Goal: Task Accomplishment & Management: Use online tool/utility

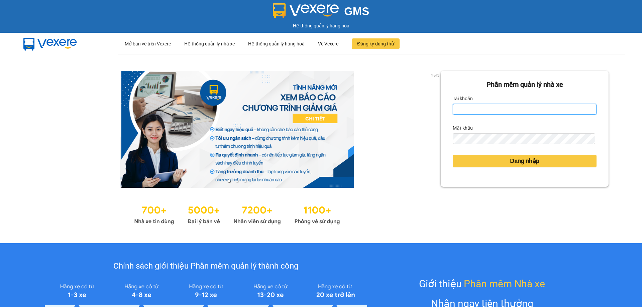
click at [481, 105] on input "Tài khoản" at bounding box center [525, 109] width 144 height 11
type input "duongthuhuong.apq"
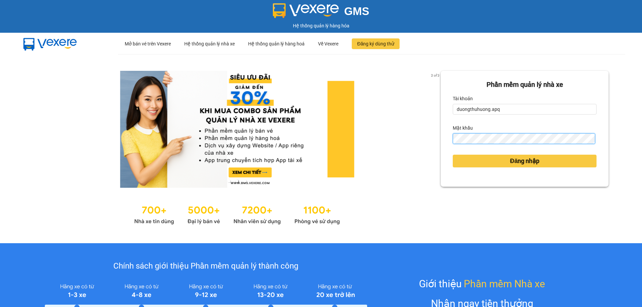
click at [453, 155] on button "Đăng nhập" at bounding box center [525, 161] width 144 height 13
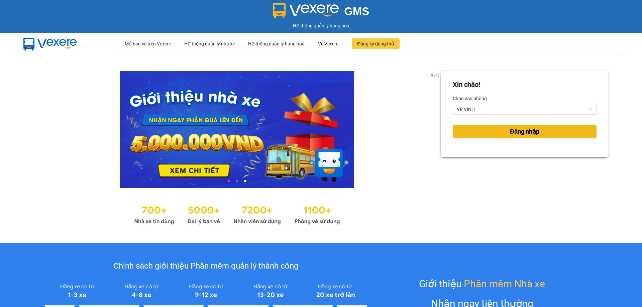
click at [517, 131] on span "Đăng nhập" at bounding box center [524, 131] width 29 height 9
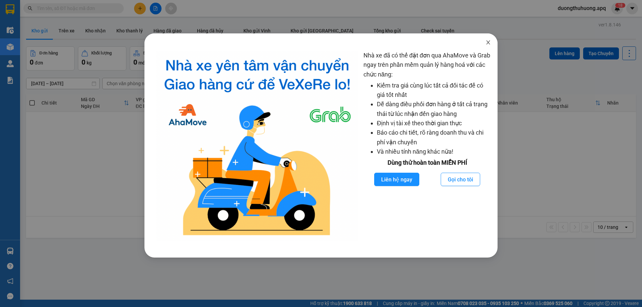
click at [490, 43] on icon "close" at bounding box center [488, 42] width 5 height 5
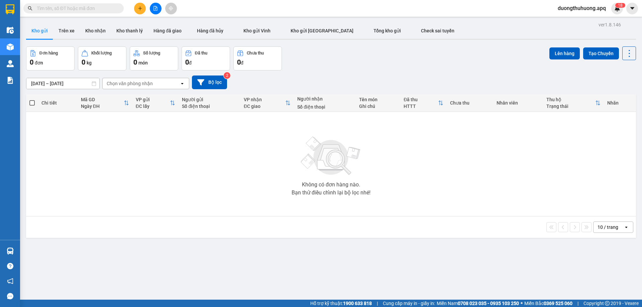
click at [84, 8] on input "text" at bounding box center [76, 8] width 79 height 7
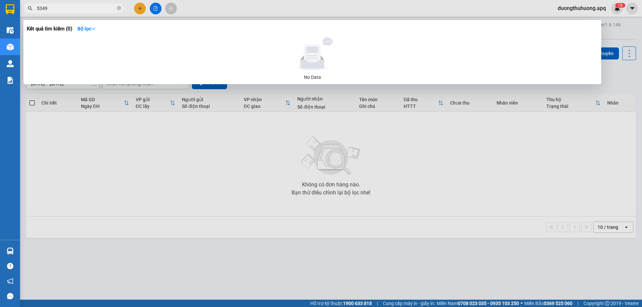
type input "53497"
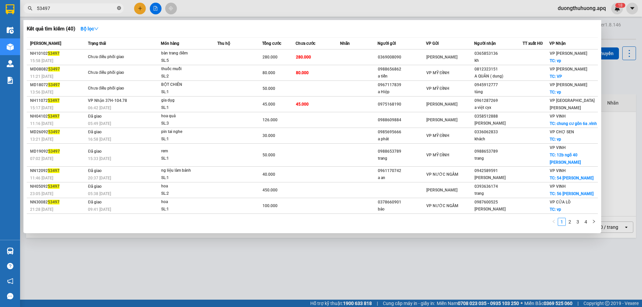
click at [118, 8] on icon "close-circle" at bounding box center [119, 8] width 4 height 4
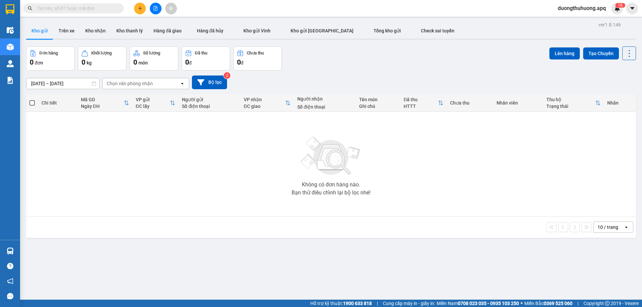
click at [97, 8] on input "text" at bounding box center [76, 8] width 79 height 7
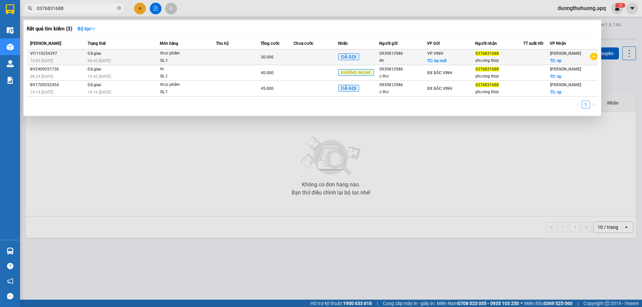
type input "0376831688"
click at [182, 58] on div "SL: 1" at bounding box center [185, 60] width 50 height 7
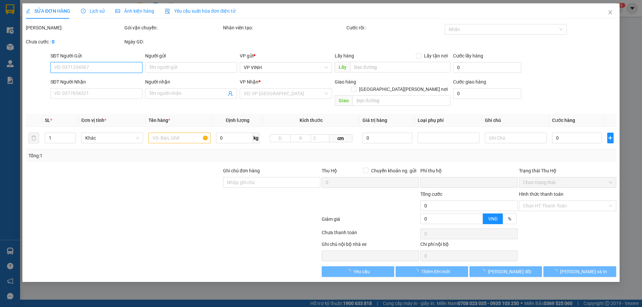
type input "0939812986"
type input "kh"
checkbox input "true"
type input "bx mới"
type input "0376831688"
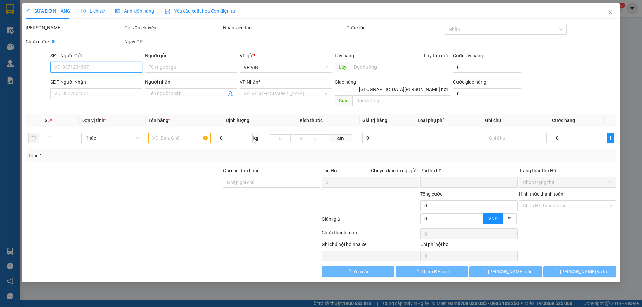
type input "phương thúy"
checkbox input "true"
type input "vp"
type input "0"
type input "30.000"
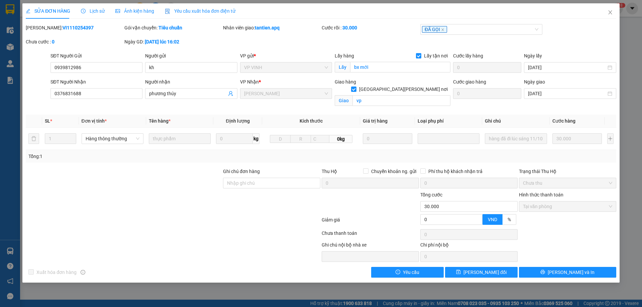
click at [92, 11] on span "Lịch sử" at bounding box center [93, 10] width 24 height 5
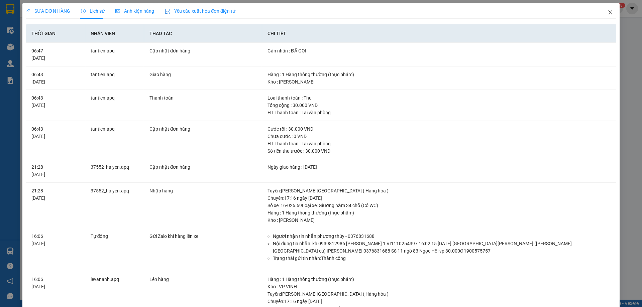
click at [608, 12] on icon "close" at bounding box center [610, 12] width 5 height 5
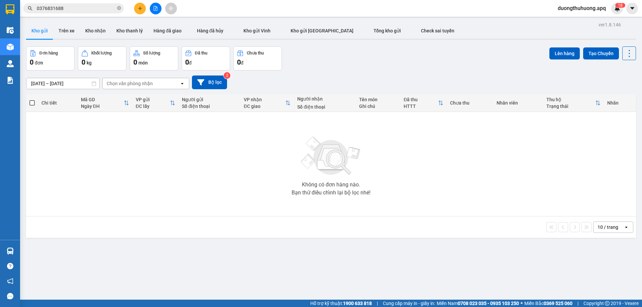
click at [78, 9] on input "0376831688" at bounding box center [76, 8] width 79 height 7
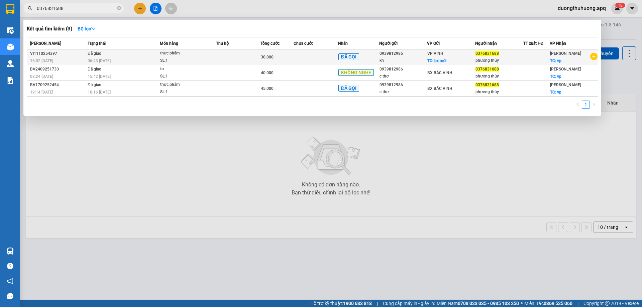
click at [57, 58] on div "16:02 - 11/10" at bounding box center [58, 60] width 56 height 7
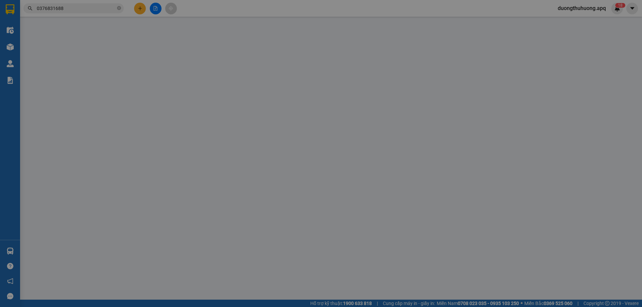
type input "0939812986"
type input "kh"
checkbox input "true"
type input "bx mới"
type input "0376831688"
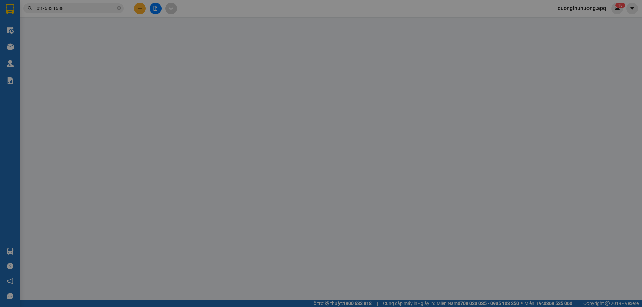
type input "phương thúy"
checkbox input "true"
type input "vp"
type input "0"
type input "30.000"
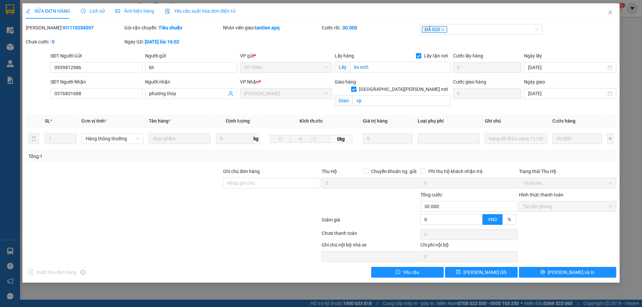
drag, startPoint x: 43, startPoint y: 27, endPoint x: 50, endPoint y: 25, distance: 7.0
click at [82, 28] on div "Mã ĐH: VI1110254397" at bounding box center [74, 27] width 97 height 7
copy b "VI1110254397"
click at [610, 11] on icon "close" at bounding box center [610, 12] width 5 height 5
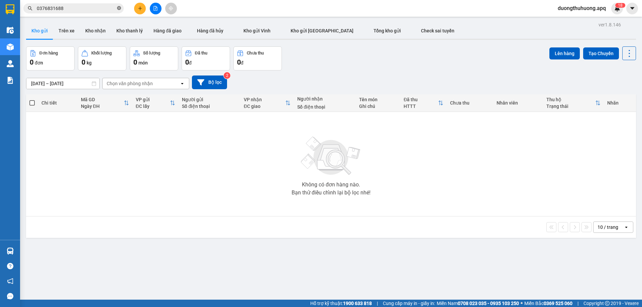
click at [118, 9] on icon "close-circle" at bounding box center [119, 8] width 4 height 4
click at [110, 8] on input "text" at bounding box center [76, 8] width 79 height 7
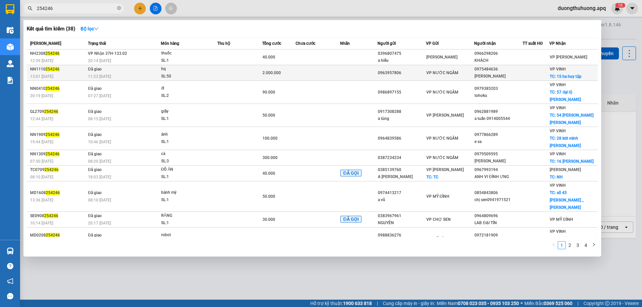
type input "254246"
click at [196, 76] on div "SL: 50" at bounding box center [186, 76] width 50 height 7
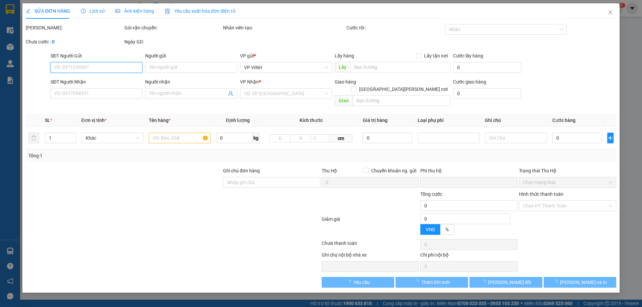
type input "0963957806"
type input "0975484636"
type input "thúy công"
checkbox input "true"
type input "15 ha huy tập"
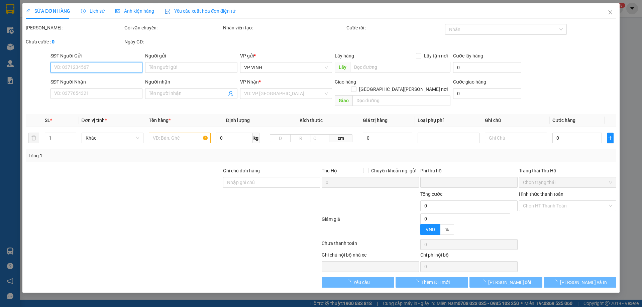
type input "0"
type input "2.000.000"
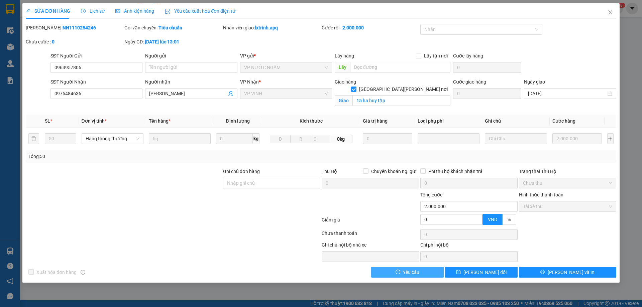
click at [429, 272] on button "Yêu cầu" at bounding box center [407, 272] width 73 height 11
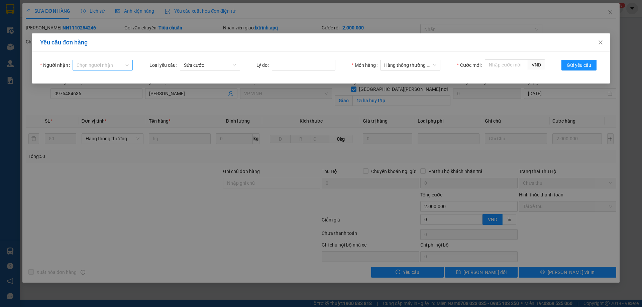
click at [116, 65] on input "Người nhận" at bounding box center [101, 65] width 48 height 10
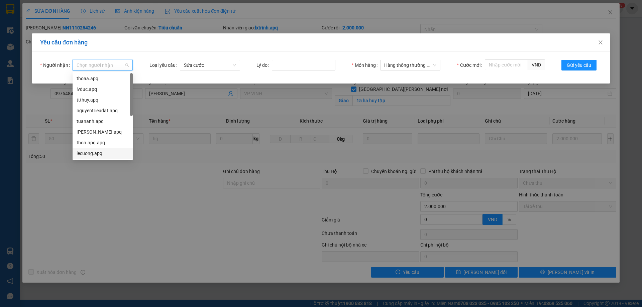
click at [88, 154] on div "lecuong.apq" at bounding box center [103, 153] width 52 height 7
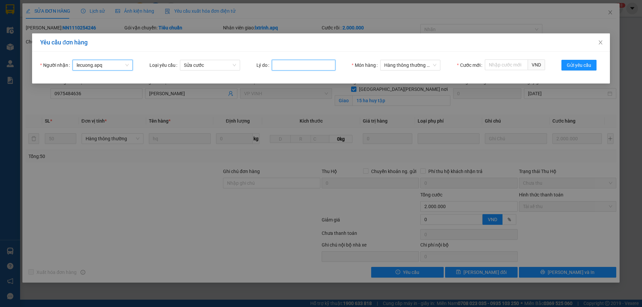
click at [295, 62] on input "Lý do" at bounding box center [304, 65] width 64 height 11
type input "khach hop dong"
click at [502, 65] on input "Cước mới" at bounding box center [506, 65] width 43 height 11
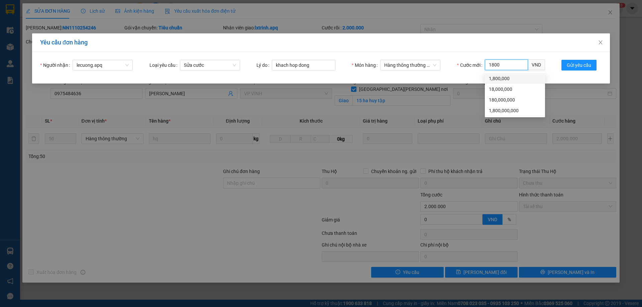
click at [496, 81] on div "1,800,000" at bounding box center [515, 78] width 52 height 7
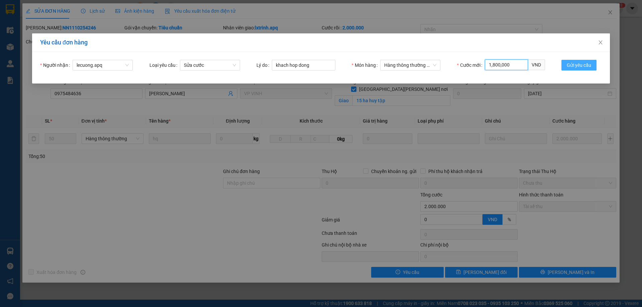
type input "1,800,000"
click at [588, 66] on span "Gửi yêu cầu" at bounding box center [579, 65] width 24 height 7
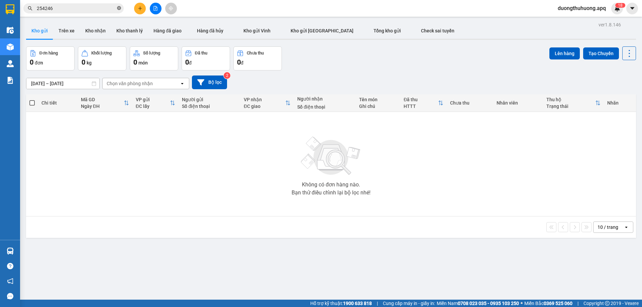
click at [119, 9] on icon "close-circle" at bounding box center [119, 8] width 4 height 4
click at [105, 6] on input "text" at bounding box center [76, 8] width 79 height 7
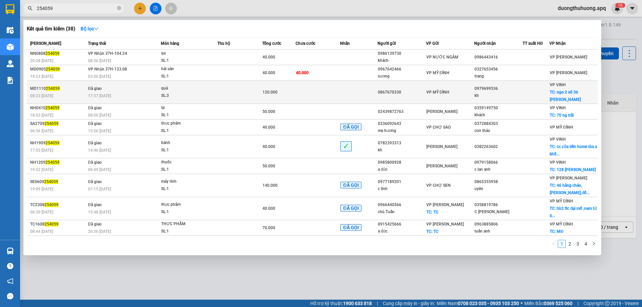
type input "254059"
click at [191, 92] on div "SL: 3" at bounding box center [186, 95] width 50 height 7
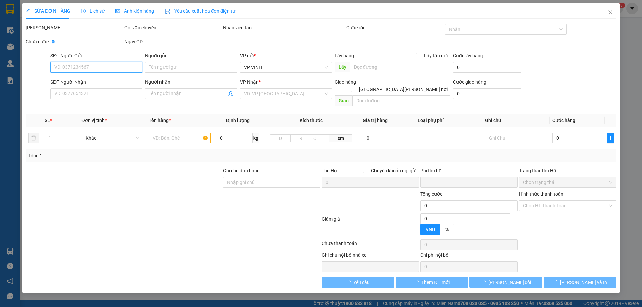
type input "0867670330"
type input "0979699536"
type input "kh"
checkbox input "true"
type input "ngo 2 số 36 phan vân"
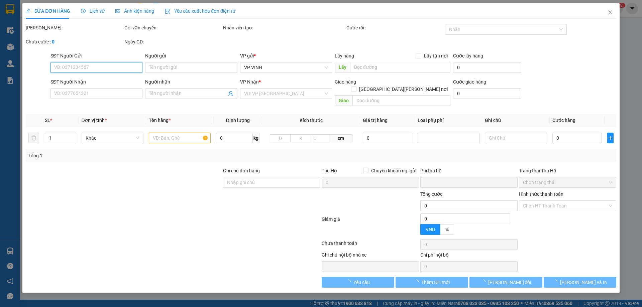
type input "0"
type input "120.000"
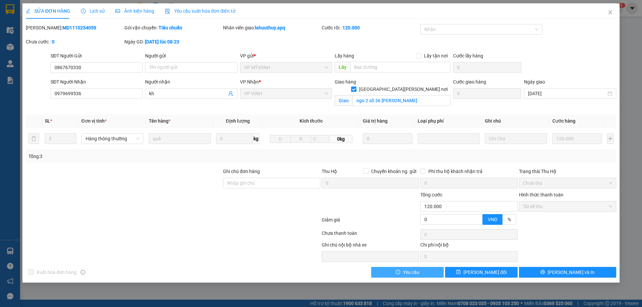
click at [427, 272] on button "Yêu cầu" at bounding box center [407, 272] width 73 height 11
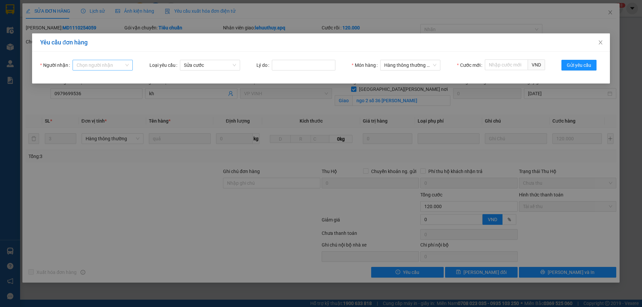
click at [96, 67] on input "Người nhận" at bounding box center [101, 65] width 48 height 10
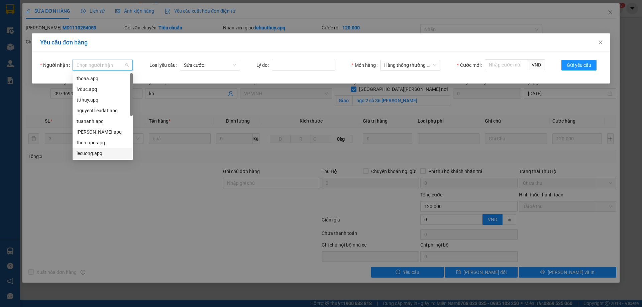
click at [90, 154] on div "lecuong.apq" at bounding box center [103, 153] width 52 height 7
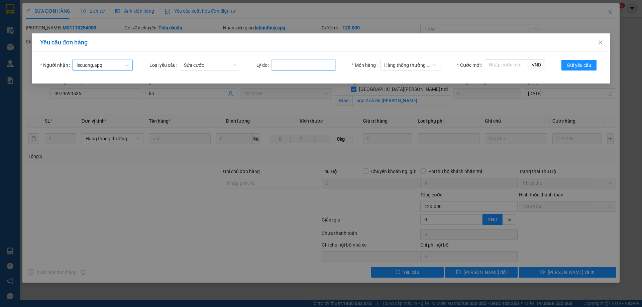
click at [288, 64] on input "Lý do" at bounding box center [304, 65] width 64 height 11
type input "khach hop dong"
click at [510, 66] on input "Cước mới" at bounding box center [506, 65] width 43 height 11
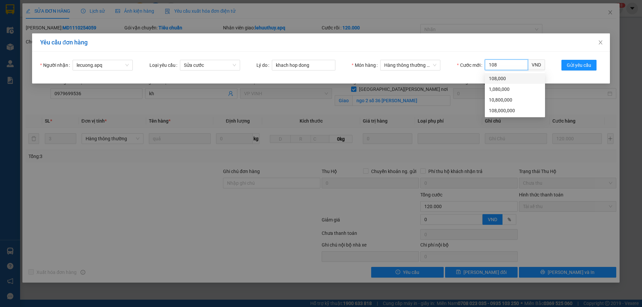
click at [498, 83] on div "108,000" at bounding box center [515, 78] width 60 height 11
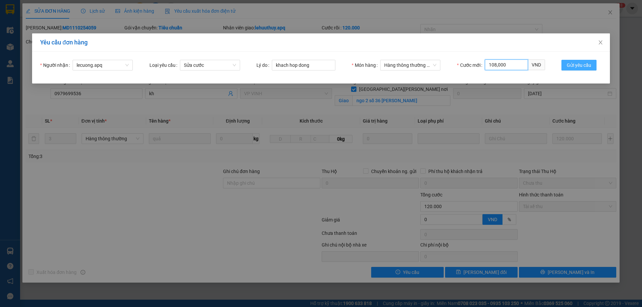
type input "108,000"
click at [579, 67] on span "Gửi yêu cầu" at bounding box center [579, 65] width 24 height 7
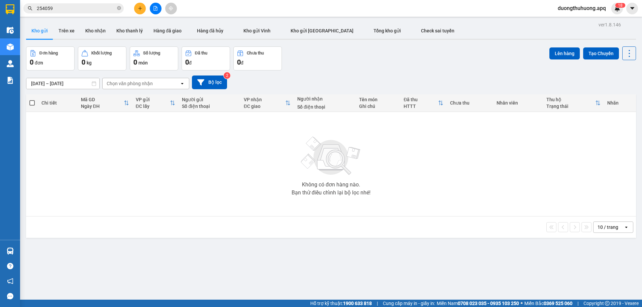
drag, startPoint x: 222, startPoint y: 172, endPoint x: 227, endPoint y: 170, distance: 5.1
click at [225, 171] on div "Không có đơn hàng nào. Bạn thử điều chỉnh lại bộ lọc nhé!" at bounding box center [331, 164] width 604 height 100
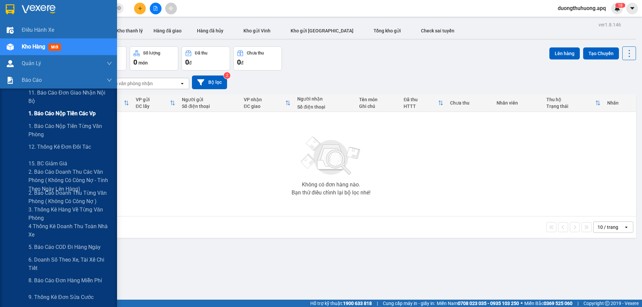
click at [49, 113] on span "1. Báo cáo nộp tiền các vp" at bounding box center [61, 113] width 67 height 8
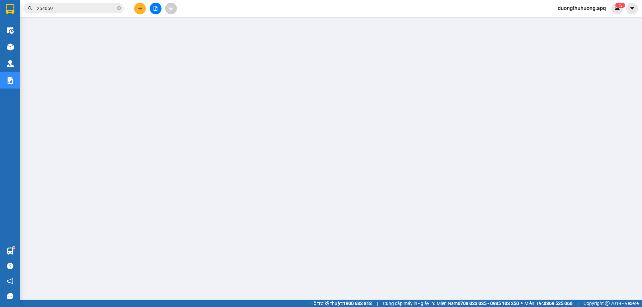
click at [121, 5] on span "254059" at bounding box center [73, 8] width 100 height 10
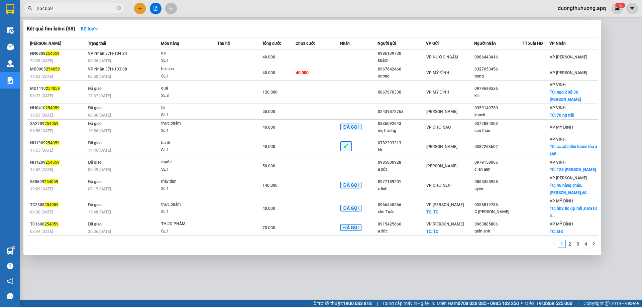
click at [120, 9] on icon "close-circle" at bounding box center [119, 8] width 4 height 4
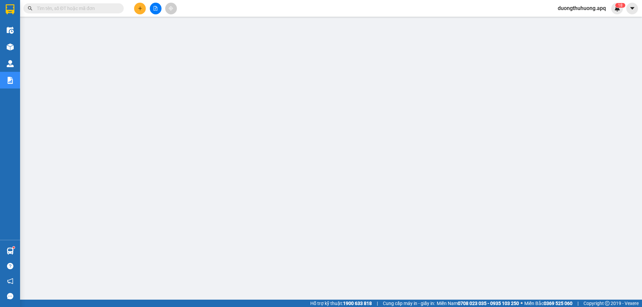
click at [115, 7] on input "text" at bounding box center [76, 8] width 79 height 7
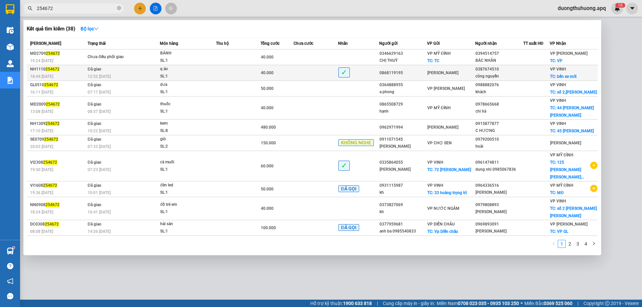
type input "254672"
click at [116, 72] on td "Đã giao 12:52 - 12/10" at bounding box center [123, 73] width 74 height 16
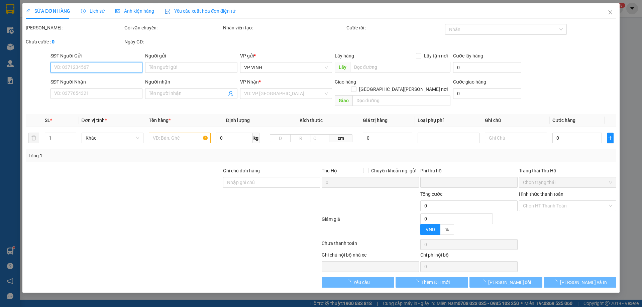
type input "0868119195"
type input "0387674510"
type input "công nguyễn"
checkbox input "true"
type input "bến xe mới"
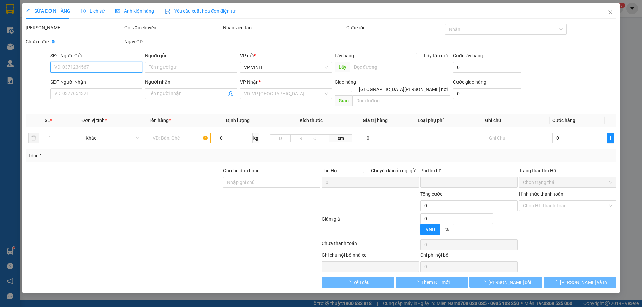
type input "0"
type input "40.000"
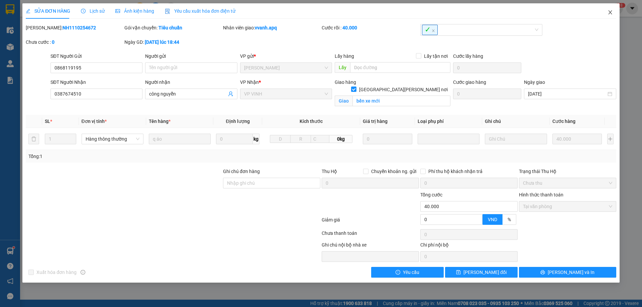
click at [613, 13] on icon "close" at bounding box center [610, 12] width 5 height 5
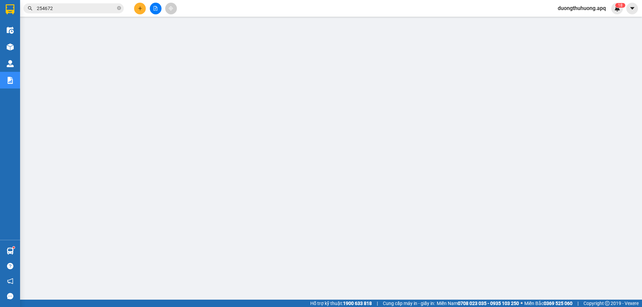
click at [100, 8] on input "254672" at bounding box center [76, 8] width 79 height 7
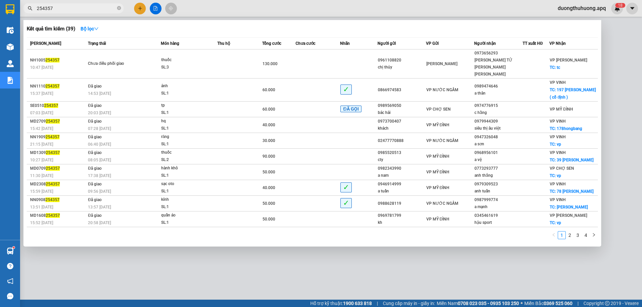
type input "254357"
drag, startPoint x: 120, startPoint y: 8, endPoint x: 116, endPoint y: 8, distance: 3.7
click at [119, 8] on icon "close-circle" at bounding box center [119, 8] width 4 height 4
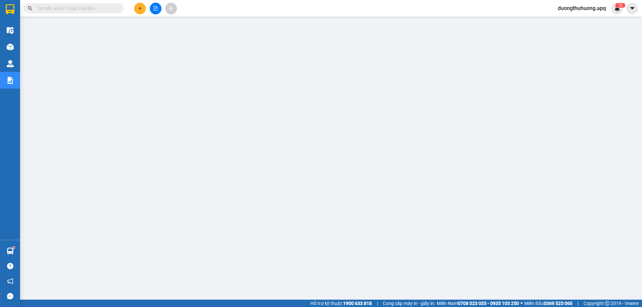
click at [104, 7] on input "text" at bounding box center [76, 8] width 79 height 7
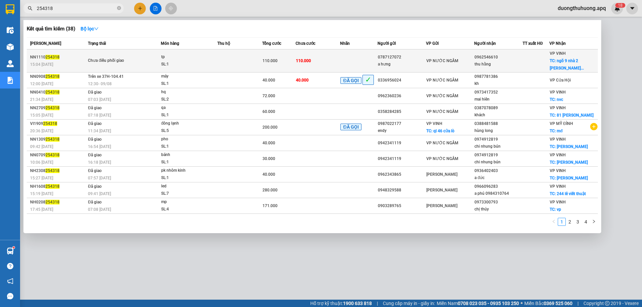
type input "254318"
click at [183, 65] on div "SL: 1" at bounding box center [186, 64] width 50 height 7
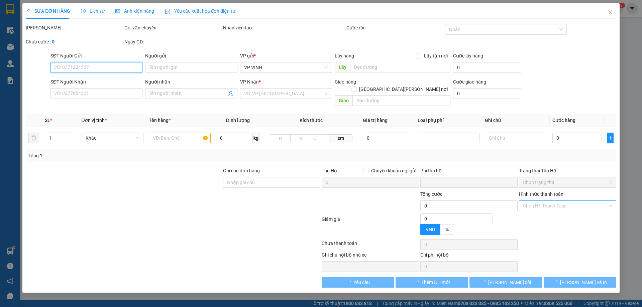
type input "0787127072"
type input "a hưng"
type input "0962546610"
type input "thu hằng"
checkbox input "true"
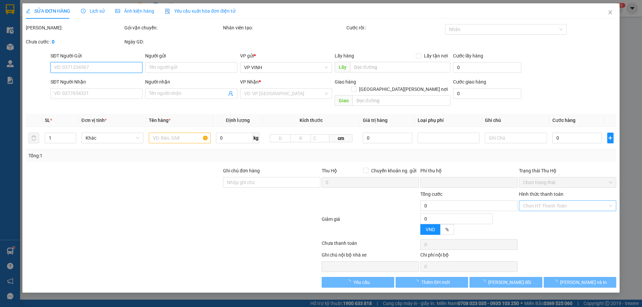
type input "ngõ 9 nhà 2 trương vinh khoát"
type input "0"
type input "110.000"
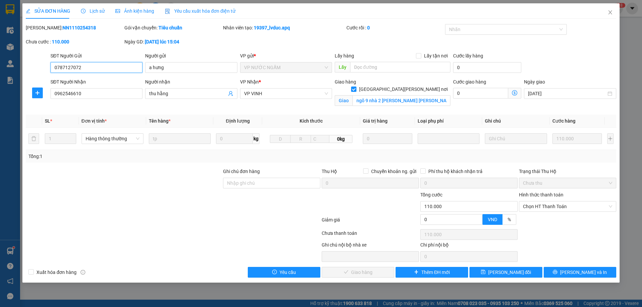
drag, startPoint x: 581, startPoint y: 208, endPoint x: 564, endPoint y: 213, distance: 18.1
click at [581, 208] on span "Chọn HT Thanh Toán" at bounding box center [567, 207] width 89 height 10
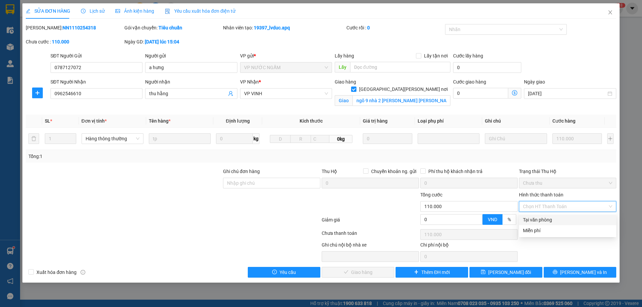
click at [540, 219] on div "Tại văn phòng" at bounding box center [567, 219] width 89 height 7
type input "0"
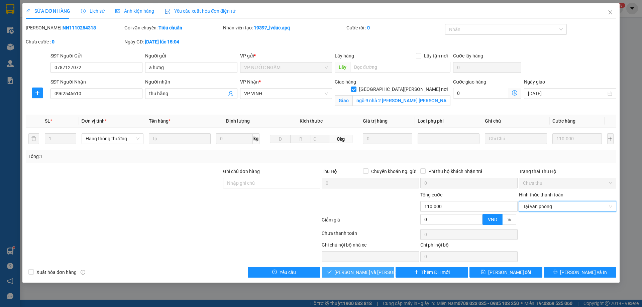
click at [363, 275] on span "Lưu và Giao hàng" at bounding box center [380, 272] width 90 height 7
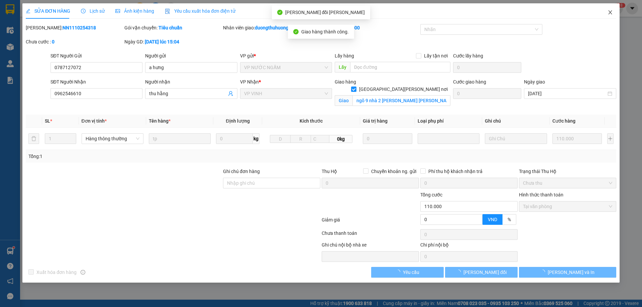
drag, startPoint x: 611, startPoint y: 13, endPoint x: 610, endPoint y: 9, distance: 3.8
click at [611, 13] on icon "close" at bounding box center [610, 12] width 5 height 5
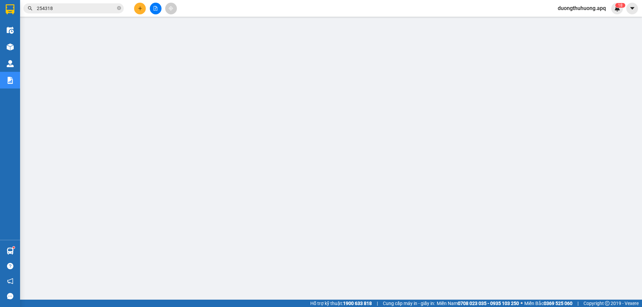
drag, startPoint x: 119, startPoint y: 8, endPoint x: 108, endPoint y: 9, distance: 10.5
click at [118, 8] on icon "close-circle" at bounding box center [119, 8] width 4 height 4
click at [105, 10] on input "text" at bounding box center [76, 8] width 79 height 7
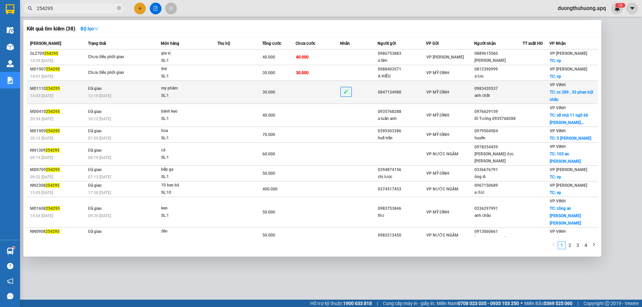
type input "254295"
click at [141, 97] on div "12:19 - 12/10" at bounding box center [124, 95] width 73 height 7
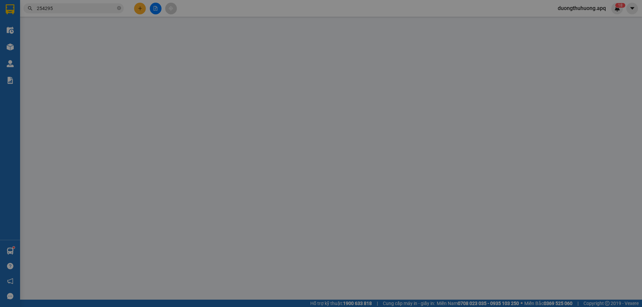
type input "0847134988"
type input "0983420537"
type input "anh chất"
checkbox input "true"
type input "cc 389 , 33 phan bội châu"
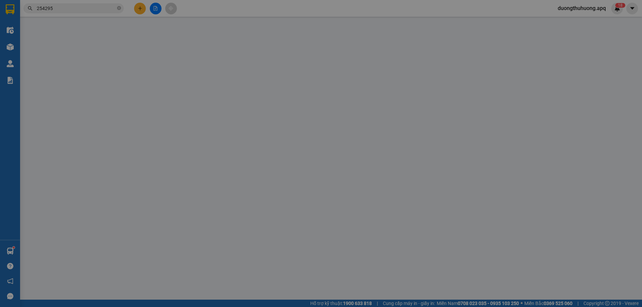
type input "0"
type input "30.000"
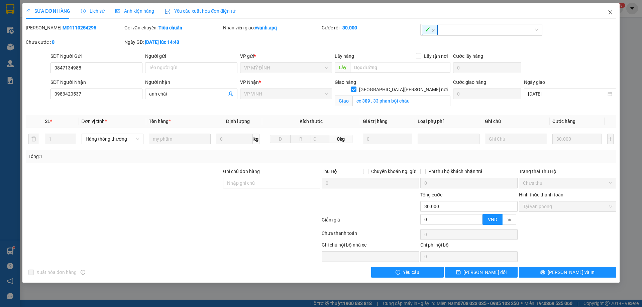
click at [612, 12] on icon "close" at bounding box center [610, 12] width 5 height 5
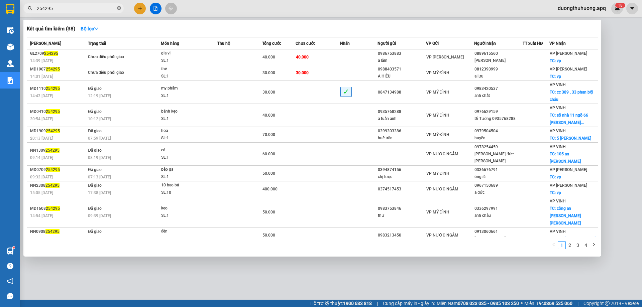
click at [119, 9] on icon "close-circle" at bounding box center [119, 8] width 4 height 4
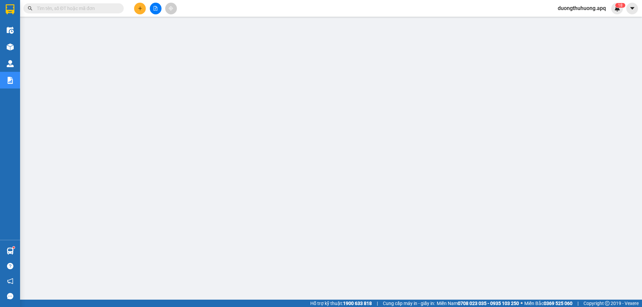
click at [108, 9] on input "text" at bounding box center [76, 8] width 79 height 7
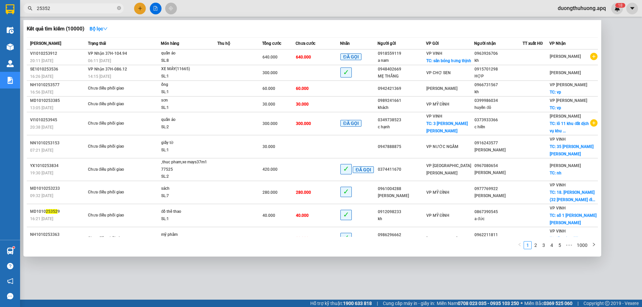
type input "253529"
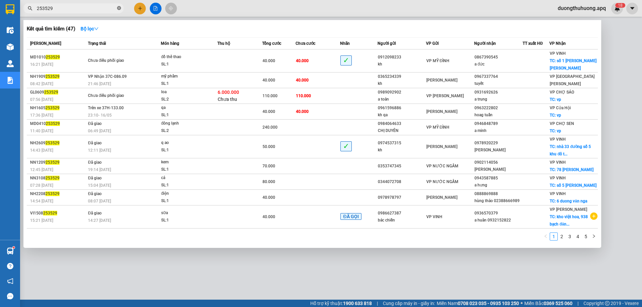
click at [118, 8] on icon "close-circle" at bounding box center [119, 8] width 4 height 4
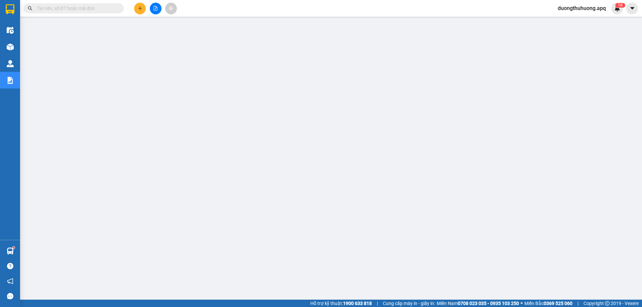
click at [101, 8] on input "text" at bounding box center [76, 8] width 79 height 7
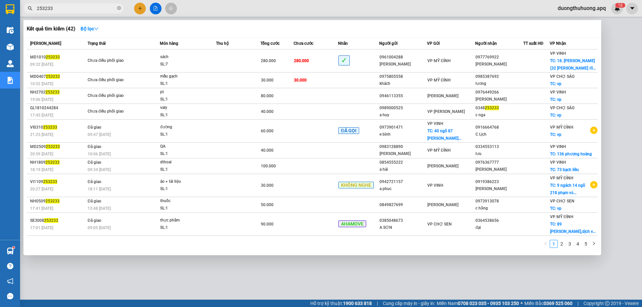
click at [101, 7] on input "253233" at bounding box center [76, 8] width 79 height 7
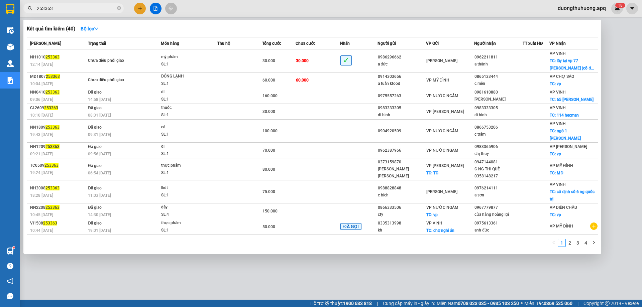
click at [101, 7] on input "253363" at bounding box center [76, 8] width 79 height 7
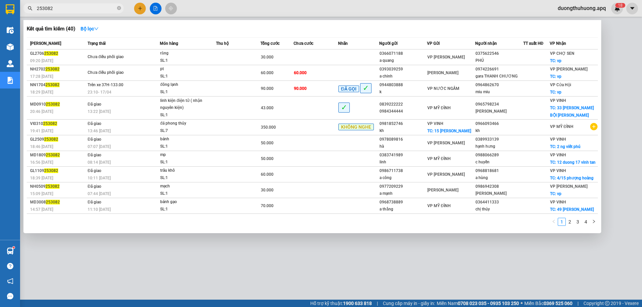
click at [101, 7] on input "253082" at bounding box center [76, 8] width 79 height 7
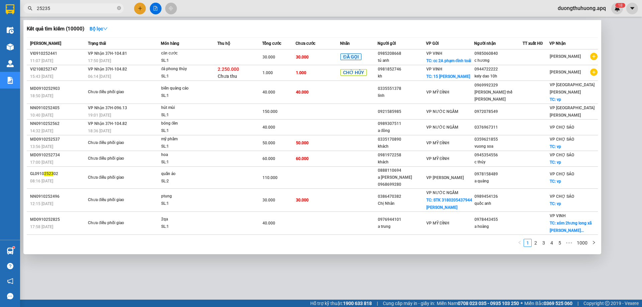
type input "252359"
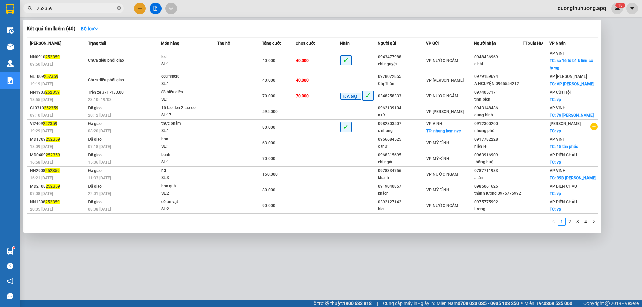
click at [120, 10] on icon "close-circle" at bounding box center [119, 8] width 4 height 4
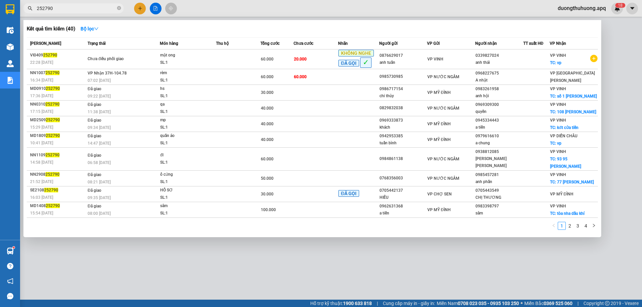
type input "252790"
click at [583, 9] on div at bounding box center [321, 153] width 642 height 307
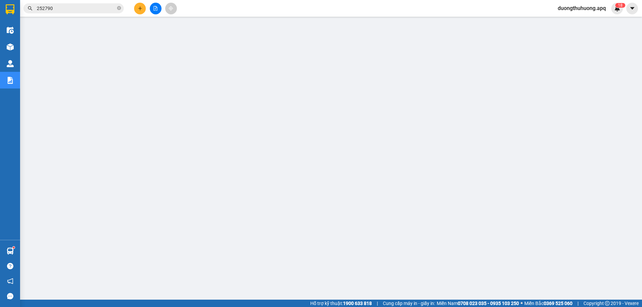
click at [583, 8] on span "duongthuhuong.apq" at bounding box center [582, 8] width 59 height 8
click at [572, 22] on span "Đăng xuất" at bounding box center [584, 20] width 47 height 7
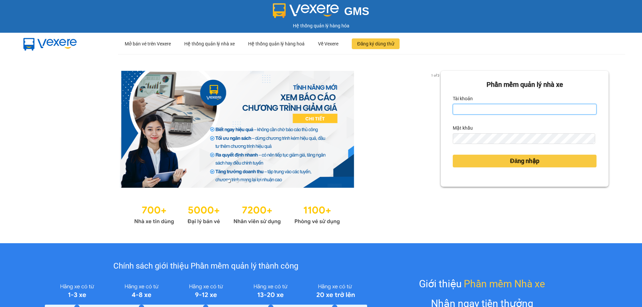
click at [491, 107] on input "Tài khoản" at bounding box center [525, 109] width 144 height 11
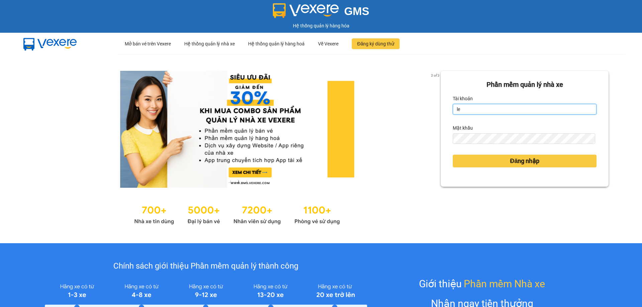
type input "lecuong.apq"
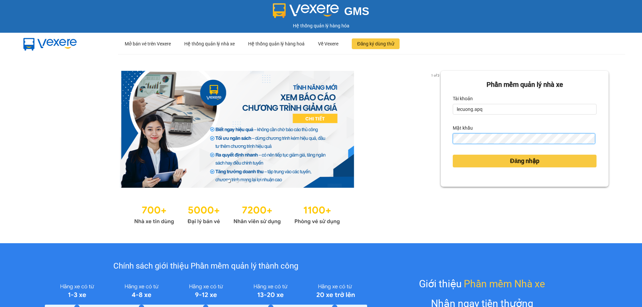
click at [453, 155] on button "Đăng nhập" at bounding box center [525, 161] width 144 height 13
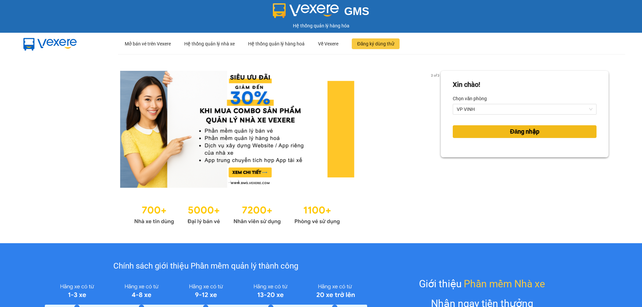
click at [496, 131] on button "Đăng nhập" at bounding box center [525, 131] width 144 height 13
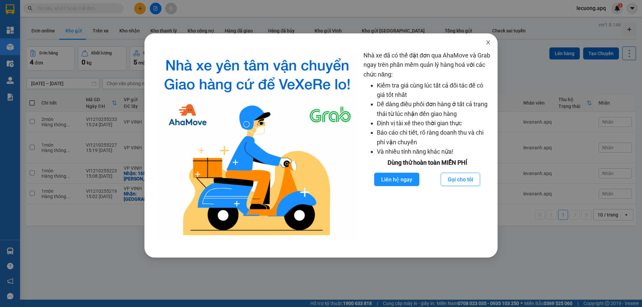
drag, startPoint x: 487, startPoint y: 42, endPoint x: 573, endPoint y: 17, distance: 89.7
click at [488, 42] on icon "close" at bounding box center [488, 42] width 5 height 5
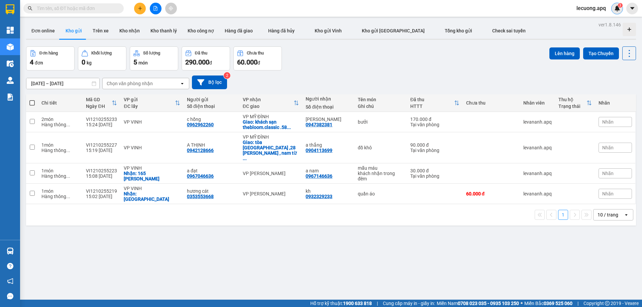
click at [619, 7] on sup "3" at bounding box center [620, 5] width 5 height 5
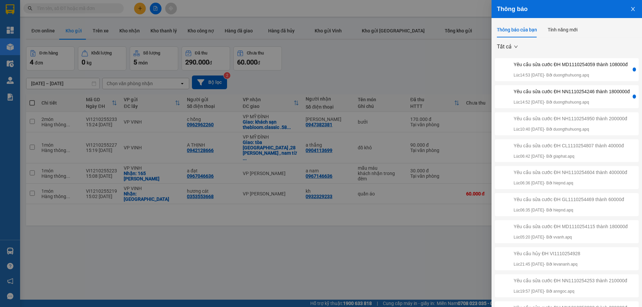
click at [633, 99] on div at bounding box center [634, 97] width 3 height 4
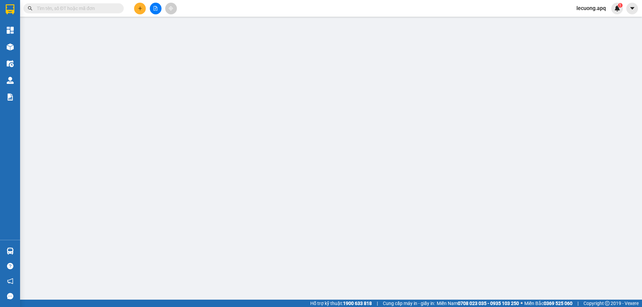
type input "0963957806"
type input "0975484636"
type input "[PERSON_NAME]"
checkbox input "true"
type input "15 ha huy tập"
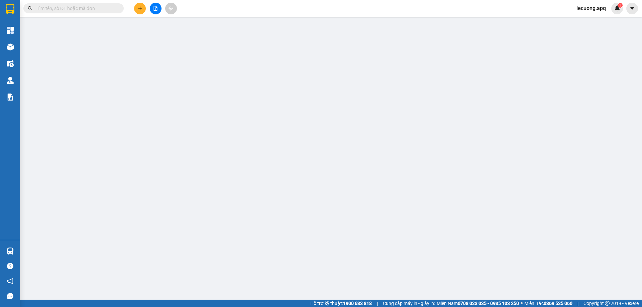
type input "0"
type input "2.000.000"
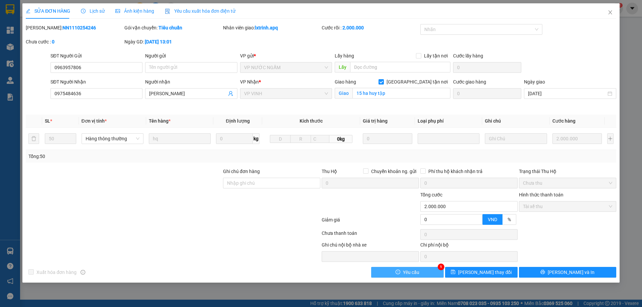
click at [424, 274] on button "Yêu cầu" at bounding box center [407, 272] width 73 height 11
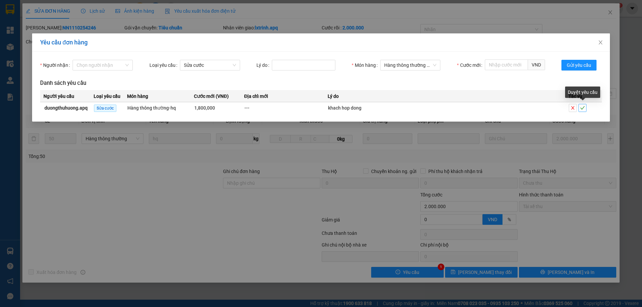
click at [582, 109] on icon "check" at bounding box center [583, 107] width 4 height 3
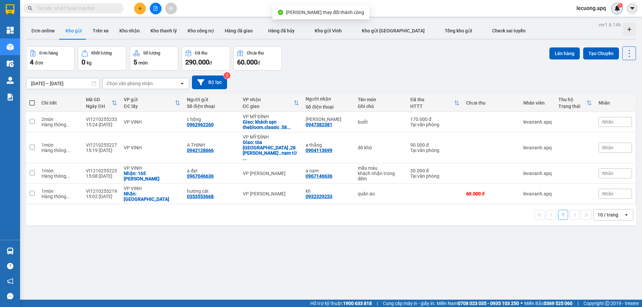
click at [616, 8] on img at bounding box center [618, 8] width 6 height 6
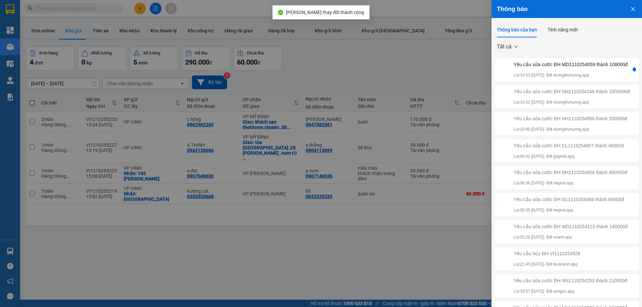
click at [633, 72] on div at bounding box center [634, 70] width 3 height 4
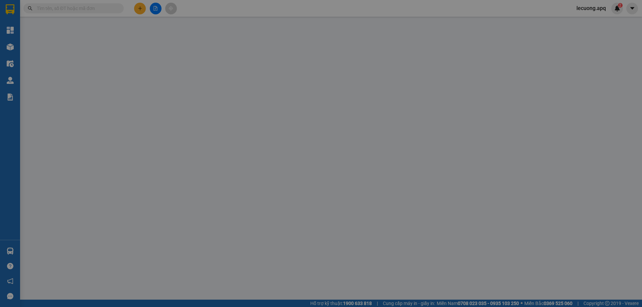
type input "0867670330"
type input "0979699536"
type input "kh"
checkbox input "true"
type input "ngo 2 số 36 phan vân"
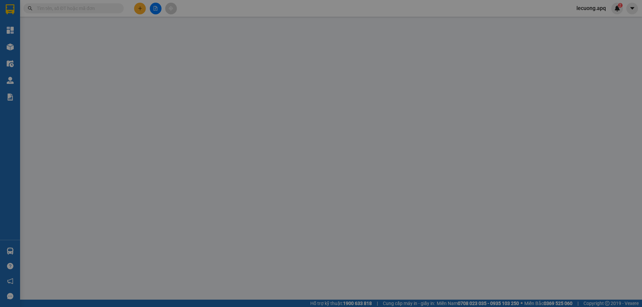
type input "0"
type input "120.000"
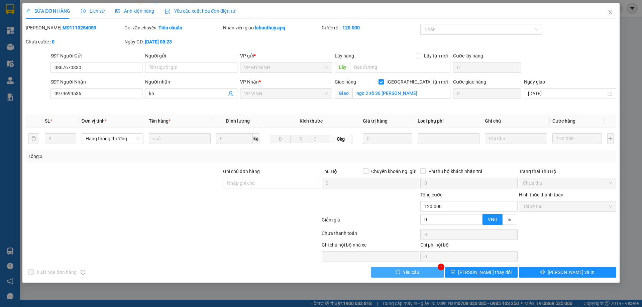
click at [423, 275] on button "Yêu cầu" at bounding box center [407, 272] width 73 height 11
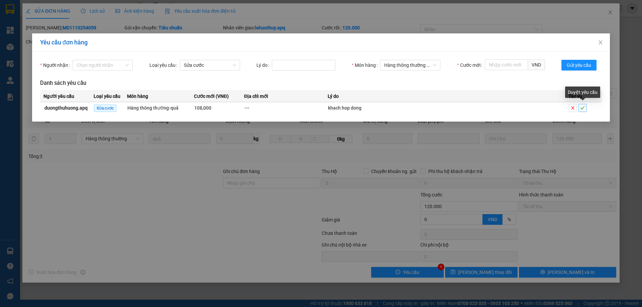
click at [582, 109] on icon "check" at bounding box center [583, 107] width 4 height 3
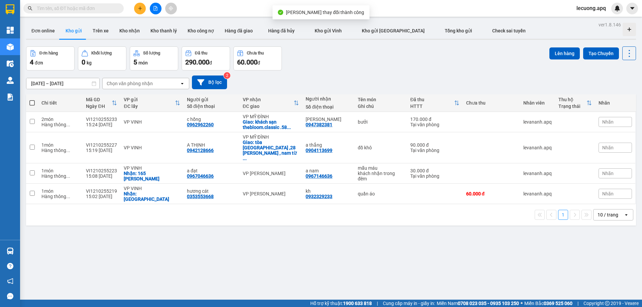
click at [587, 9] on span "lecuong.apq" at bounding box center [591, 8] width 40 height 8
click at [585, 20] on span "Đăng xuất" at bounding box center [595, 20] width 28 height 7
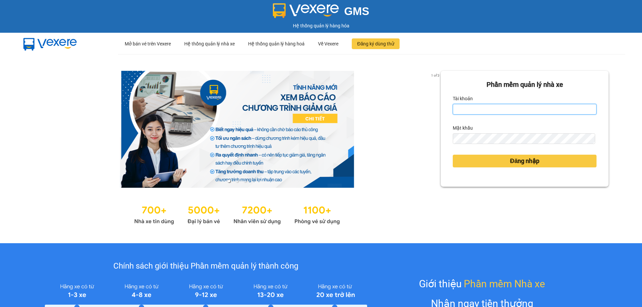
click at [520, 111] on input "Tài khoản" at bounding box center [525, 109] width 144 height 11
type input "duongthuhuong.apq"
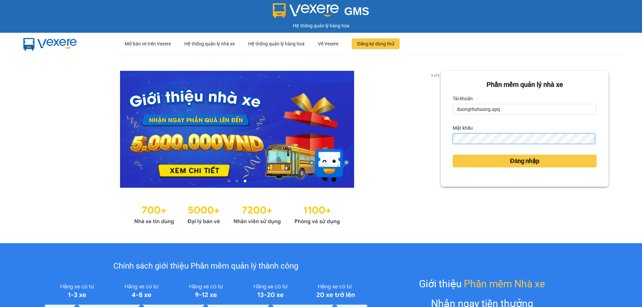
click at [453, 155] on button "Đăng nhập" at bounding box center [525, 161] width 144 height 13
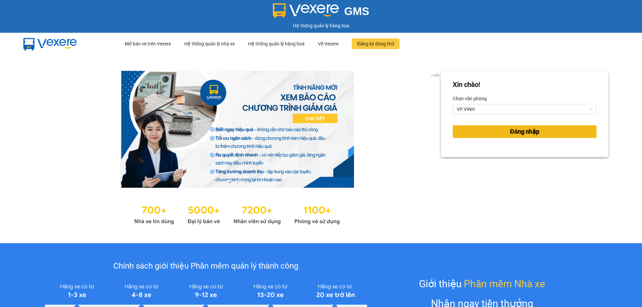
click at [523, 134] on span "Đăng nhập" at bounding box center [524, 131] width 29 height 9
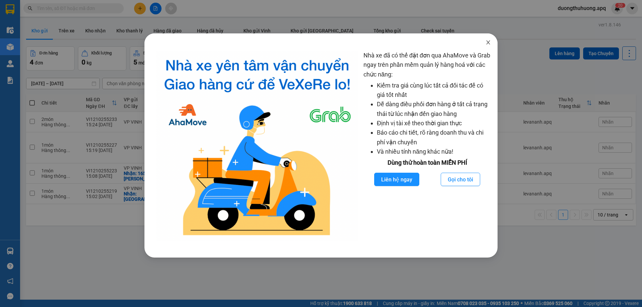
click at [488, 43] on icon "close" at bounding box center [488, 42] width 4 height 4
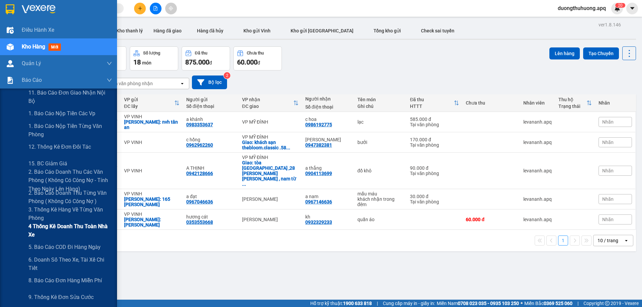
click at [66, 227] on span "4 Thống kê doanh thu toàn nhà xe" at bounding box center [70, 230] width 84 height 17
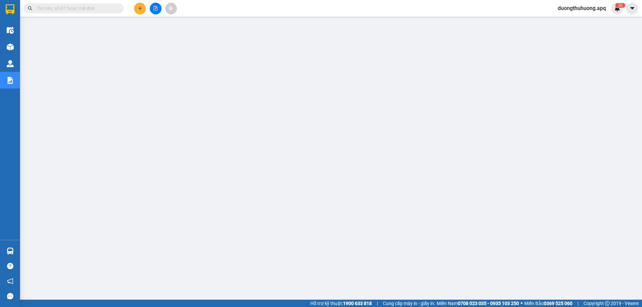
click at [112, 7] on input "text" at bounding box center [76, 8] width 79 height 7
click at [103, 10] on input "text" at bounding box center [76, 8] width 79 height 7
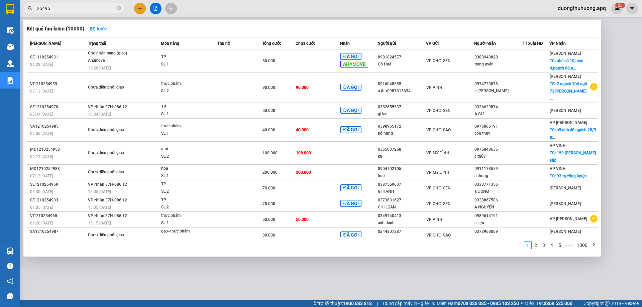
type input "254950"
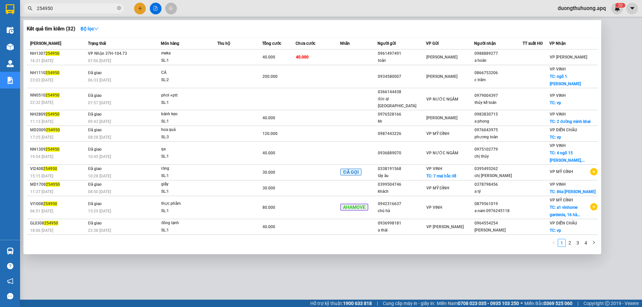
click at [118, 8] on icon "close-circle" at bounding box center [119, 8] width 4 height 4
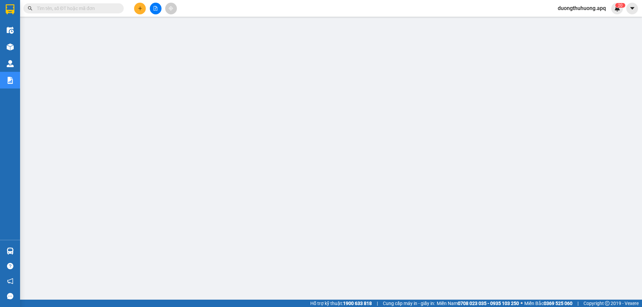
click at [102, 8] on input "text" at bounding box center [76, 8] width 79 height 7
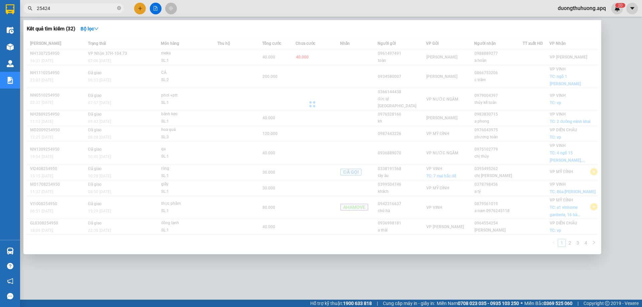
type input "254246"
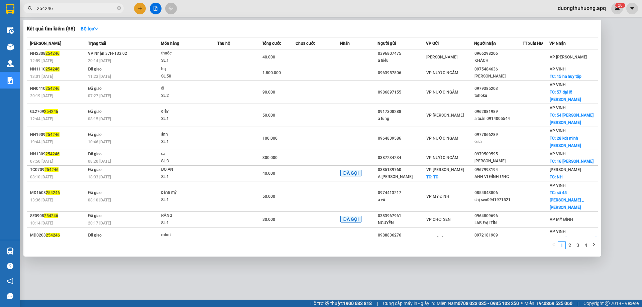
drag, startPoint x: 119, startPoint y: 8, endPoint x: 105, endPoint y: 9, distance: 14.5
click at [115, 8] on span "254246" at bounding box center [73, 8] width 100 height 10
drag, startPoint x: 119, startPoint y: 8, endPoint x: 107, endPoint y: 9, distance: 11.5
click at [117, 7] on icon "close-circle" at bounding box center [119, 8] width 4 height 4
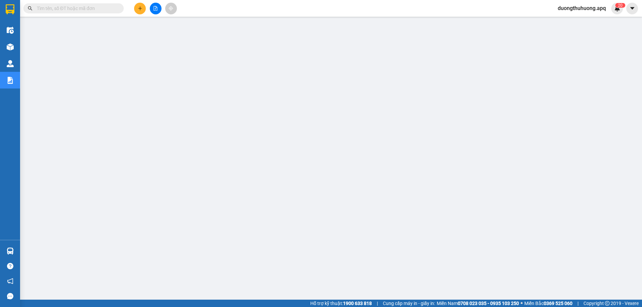
click at [101, 10] on input "text" at bounding box center [76, 8] width 79 height 7
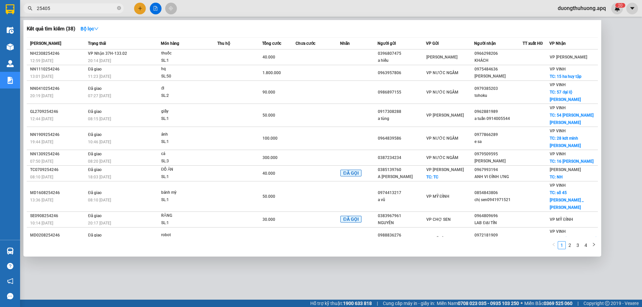
type input "254059"
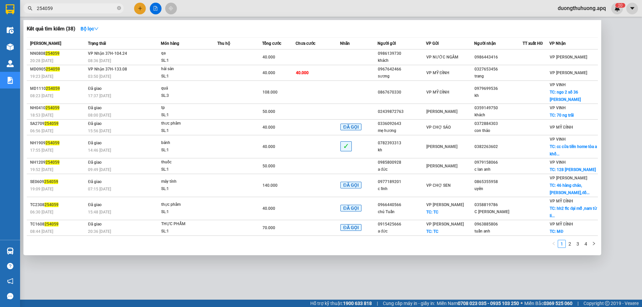
drag, startPoint x: 118, startPoint y: 8, endPoint x: 95, endPoint y: 12, distance: 23.4
click at [116, 8] on span "254059" at bounding box center [73, 8] width 100 height 10
drag, startPoint x: 118, startPoint y: 8, endPoint x: 111, endPoint y: 11, distance: 7.5
click at [118, 8] on icon "close-circle" at bounding box center [119, 8] width 4 height 4
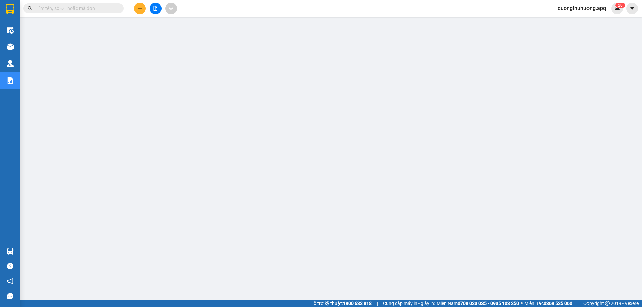
click at [104, 10] on input "text" at bounding box center [76, 8] width 79 height 7
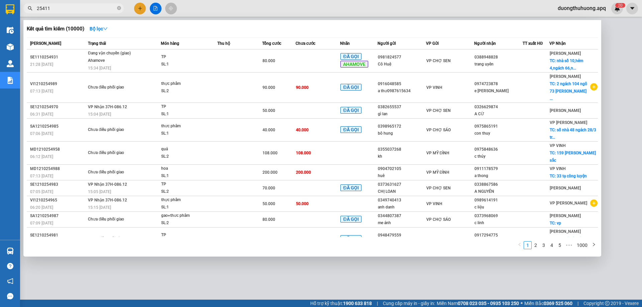
type input "254115"
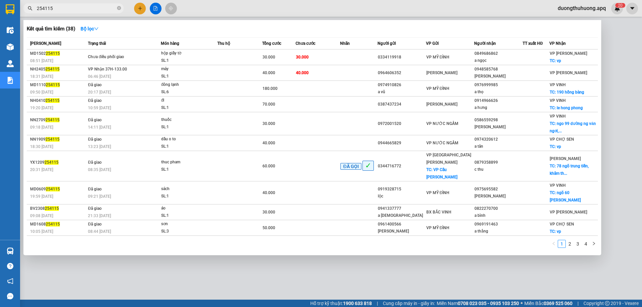
click at [119, 6] on span at bounding box center [119, 8] width 4 height 6
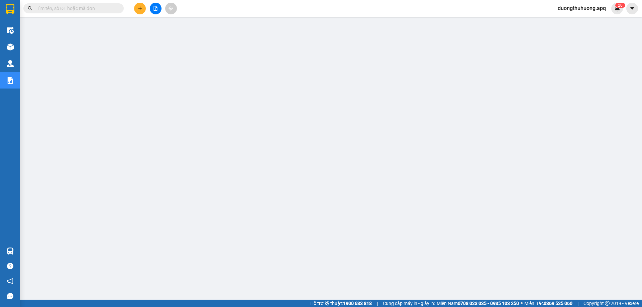
scroll to position [24, 0]
drag, startPoint x: 285, startPoint y: 12, endPoint x: 298, endPoint y: 8, distance: 14.1
click at [285, 12] on div "Kết quả tìm kiếm ( 0 ) Bộ lọc No Data duongthuhuong.apq 2 0" at bounding box center [321, 8] width 642 height 17
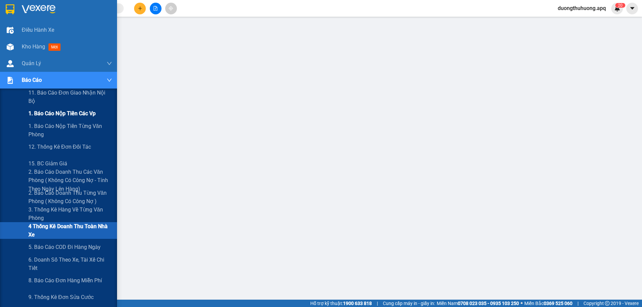
click at [47, 115] on span "1. Báo cáo nộp tiền các vp" at bounding box center [61, 113] width 67 height 8
